Goal: Check status: Check status

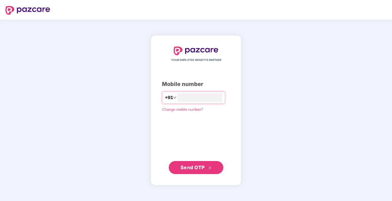
type input "**********"
click at [194, 169] on span "Send OTP" at bounding box center [192, 168] width 24 height 6
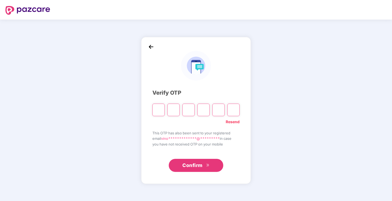
type input "*"
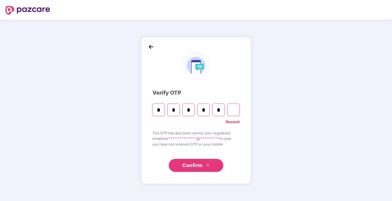
type input "*"
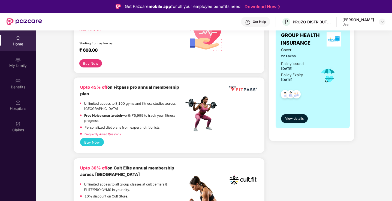
scroll to position [82, 0]
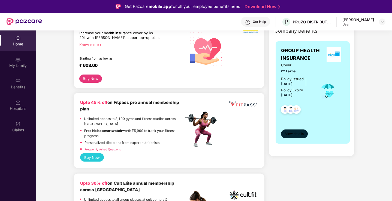
click at [296, 133] on span "View details" at bounding box center [294, 134] width 19 height 5
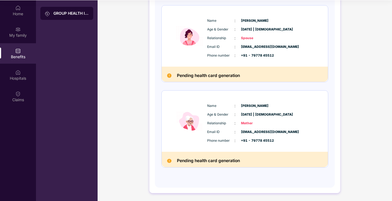
scroll to position [30, 0]
click at [170, 76] on img at bounding box center [169, 75] width 4 height 4
click at [212, 78] on h2 "Pending health card generation" at bounding box center [208, 75] width 63 height 7
click at [255, 54] on span "+91 - 79778 45512" at bounding box center [254, 55] width 27 height 5
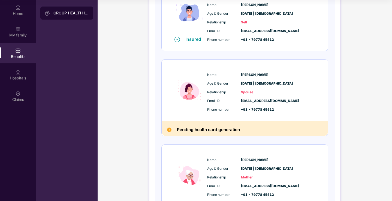
scroll to position [0, 0]
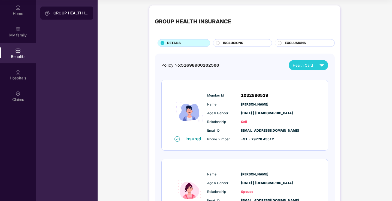
click at [234, 43] on span "INCLUSIONS" at bounding box center [233, 43] width 20 height 5
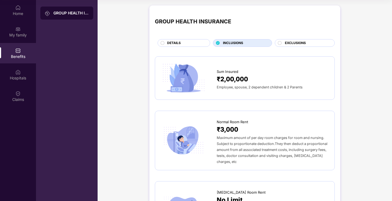
click at [287, 43] on span "EXCLUSIONS" at bounding box center [295, 43] width 21 height 5
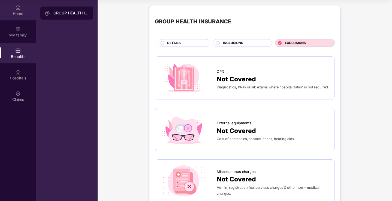
click at [14, 9] on div "Home" at bounding box center [18, 10] width 36 height 20
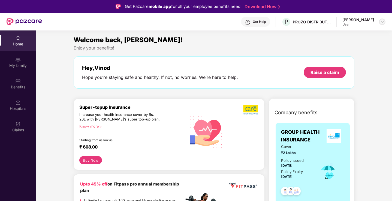
click at [381, 23] on img at bounding box center [382, 22] width 4 height 4
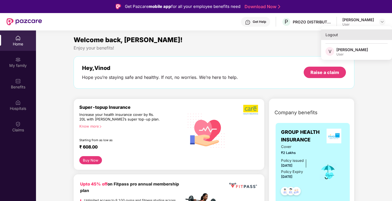
click at [331, 35] on div "Logout" at bounding box center [356, 34] width 71 height 11
